Goal: Task Accomplishment & Management: Manage account settings

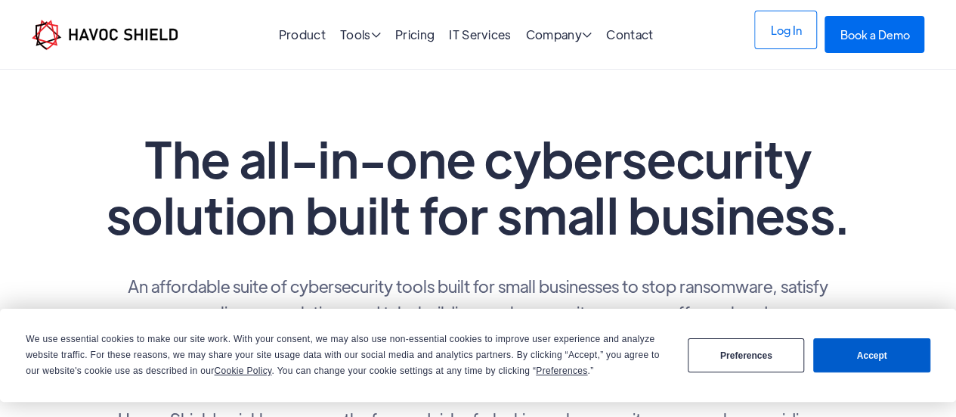
click at [762, 32] on link "Log In" at bounding box center [785, 30] width 63 height 39
click at [877, 353] on button "Accept" at bounding box center [871, 355] width 116 height 34
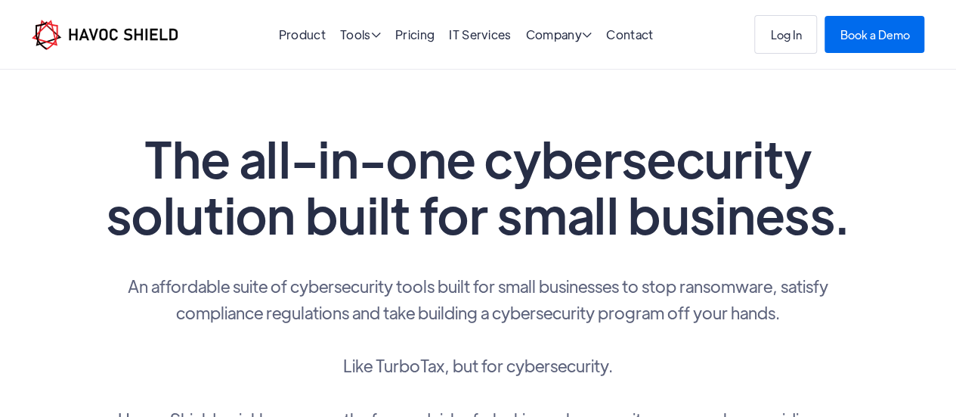
scroll to position [63, 0]
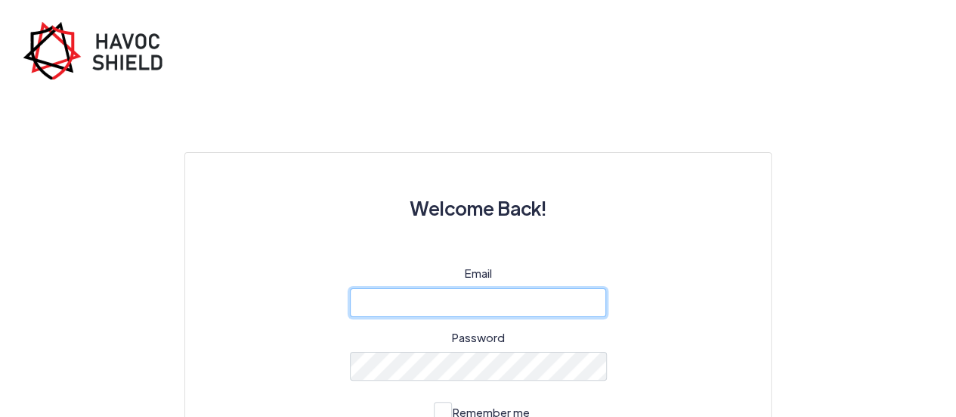
type input "[EMAIL_ADDRESS][DOMAIN_NAME]"
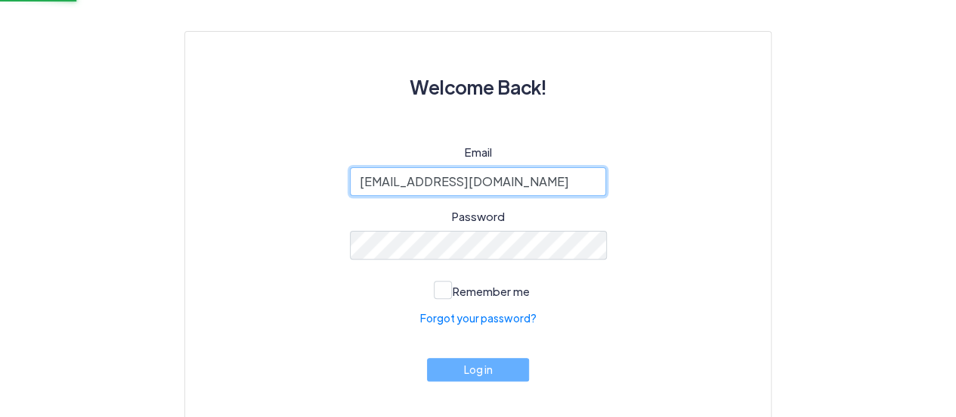
scroll to position [127, 0]
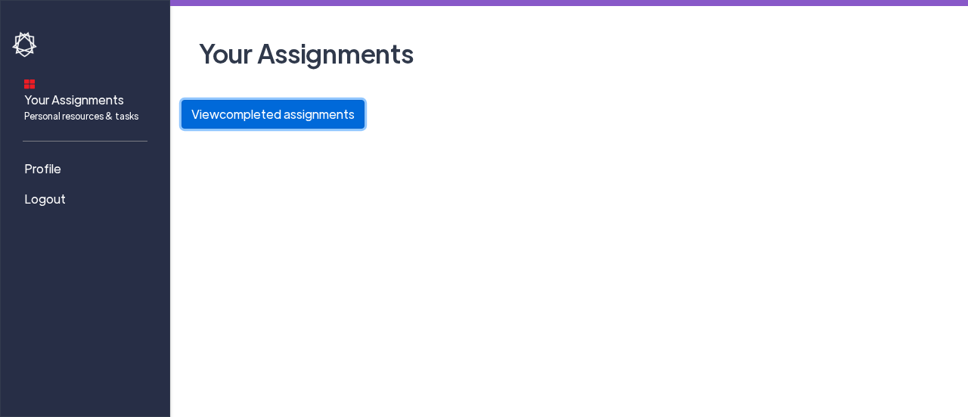
click at [298, 114] on button "View completed assignments" at bounding box center [272, 114] width 183 height 29
